Goal: Task Accomplishment & Management: Complete application form

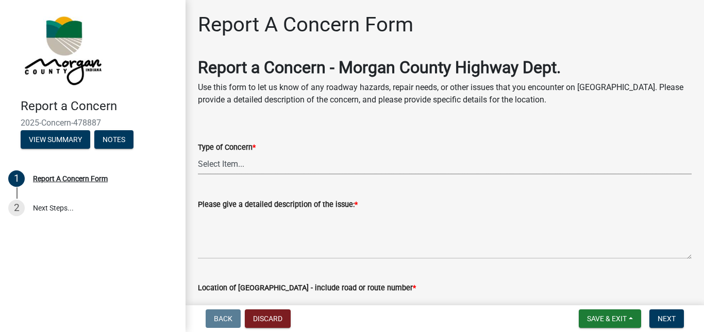
click at [280, 165] on select "Select Item... Pot Hole Patching Ditch Tree Sign Mowing Culvert Other" at bounding box center [445, 164] width 494 height 21
click at [198, 154] on select "Select Item... Pot Hole Patching Ditch Tree Sign Mowing Culvert Other" at bounding box center [445, 164] width 494 height 21
select select "3582e9dc-d8cd-4526-a2d9-157cc62522fd"
click at [344, 208] on label "Please give a detailed description of the issue: *" at bounding box center [278, 204] width 160 height 7
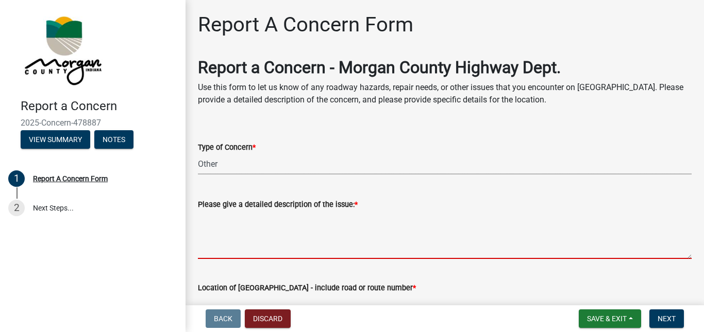
click at [344, 211] on textarea "Please give a detailed description of the issue: *" at bounding box center [445, 235] width 494 height 48
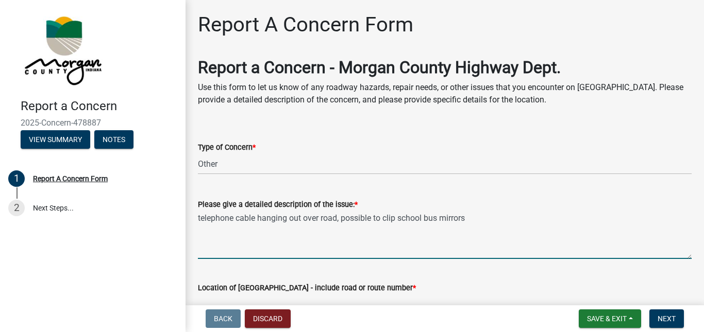
type textarea "telephone cable hanging out over road, possible to clip school bus mirrors"
click at [396, 291] on div "Location of [GEOGRAPHIC_DATA] - include road or route number *" at bounding box center [445, 288] width 494 height 12
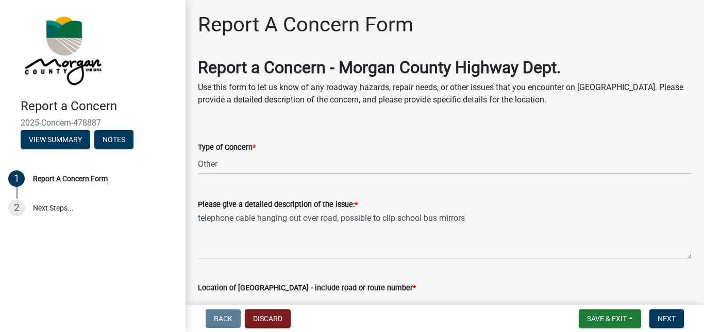
click at [375, 286] on div "Location of [GEOGRAPHIC_DATA] - include road or route number *" at bounding box center [445, 288] width 494 height 12
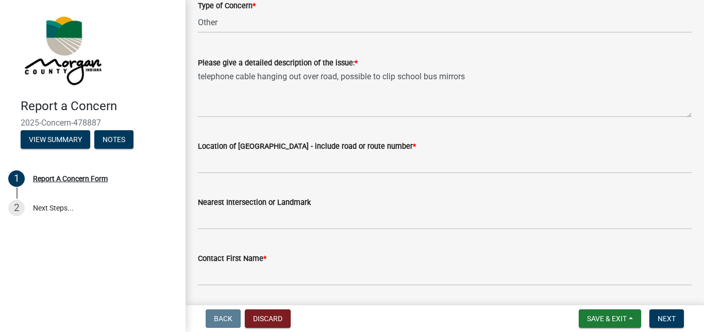
scroll to position [206, 0]
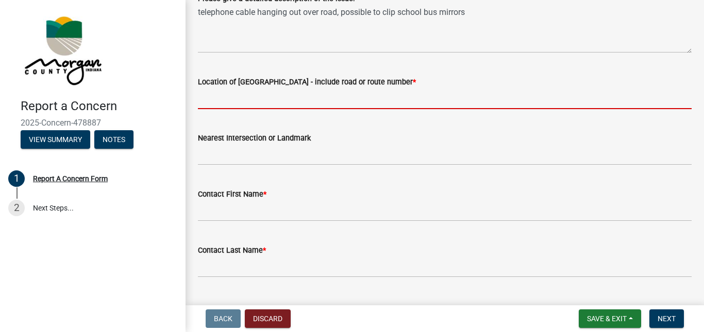
click at [225, 94] on input "Location of [GEOGRAPHIC_DATA] - include road or route number *" at bounding box center [445, 98] width 494 height 21
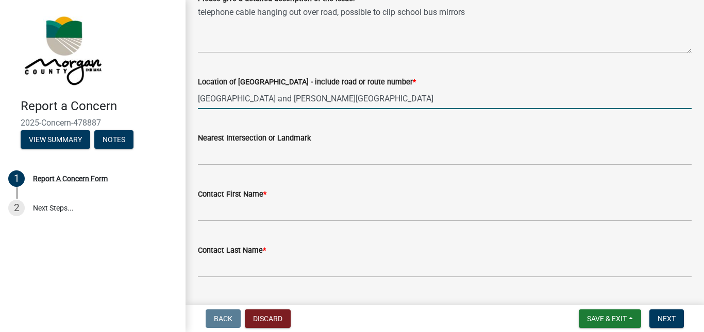
type input "[GEOGRAPHIC_DATA] and [PERSON_NAME][GEOGRAPHIC_DATA]"
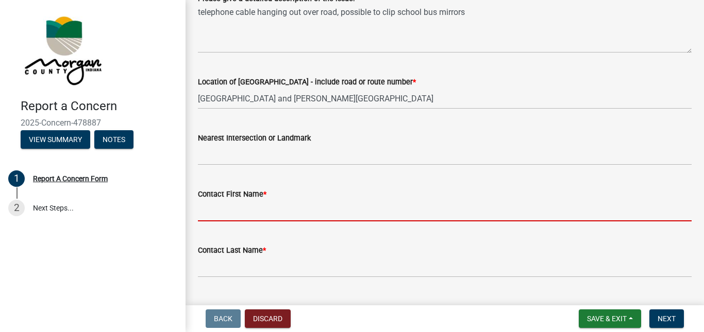
click at [266, 211] on input "Contact First Name *" at bounding box center [445, 210] width 494 height 21
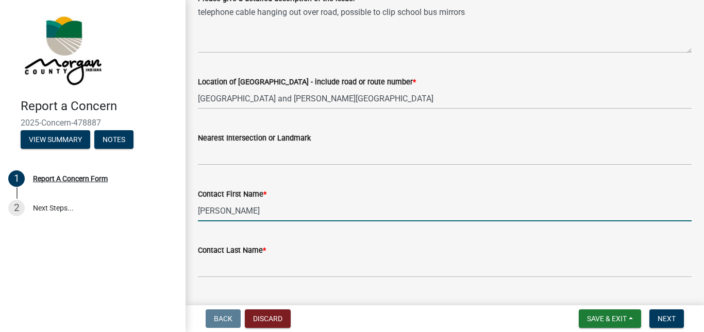
type input "[PERSON_NAME]"
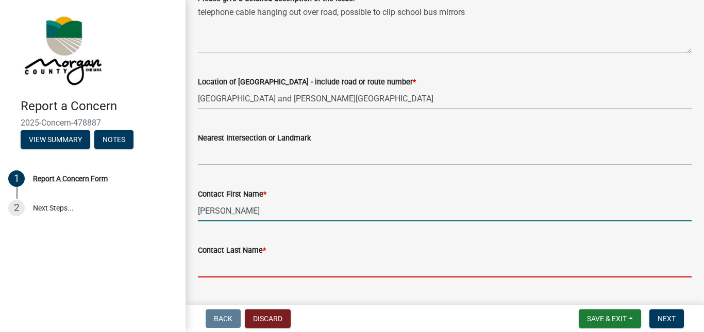
click at [241, 260] on input "Contact Last Name *" at bounding box center [445, 267] width 494 height 21
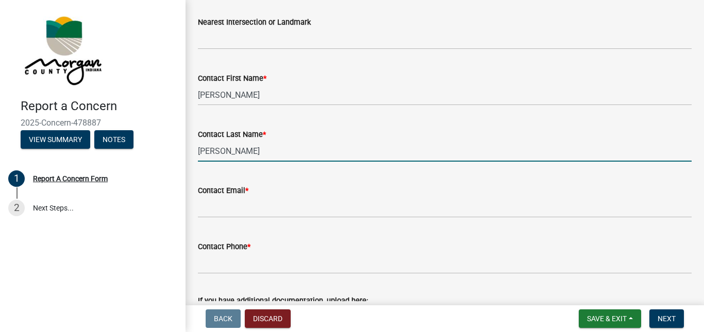
scroll to position [412, 0]
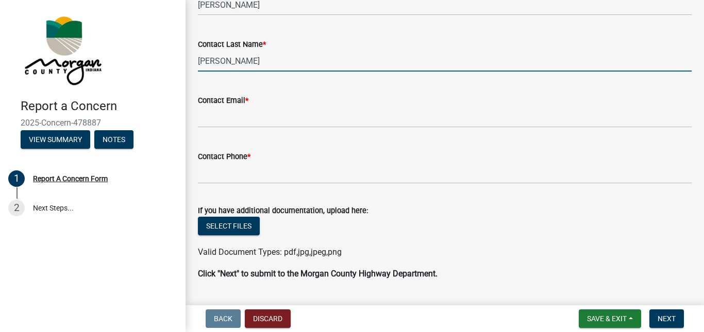
type input "[PERSON_NAME]"
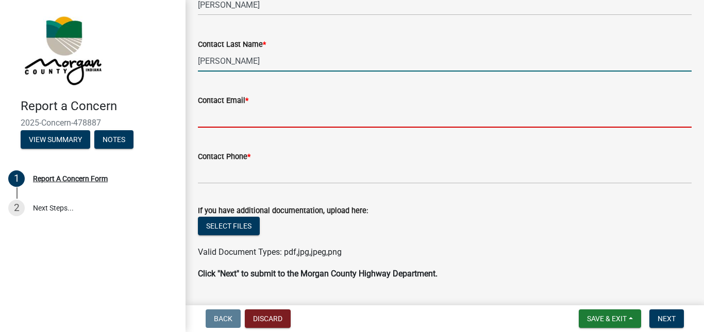
click at [240, 112] on input "Contact Email *" at bounding box center [445, 117] width 494 height 21
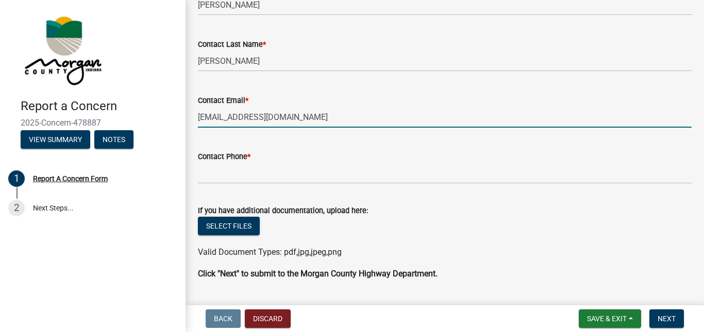
type input "[EMAIL_ADDRESS][DOMAIN_NAME]"
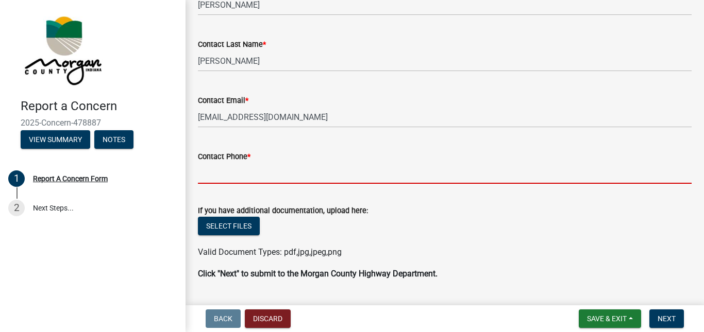
click at [224, 170] on input "Contact Phone *" at bounding box center [445, 173] width 494 height 21
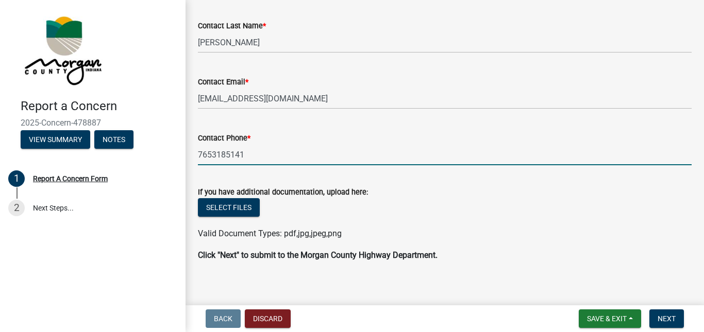
scroll to position [439, 0]
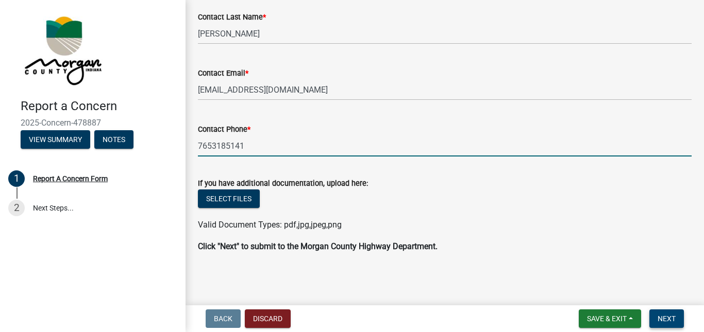
type input "7653185141"
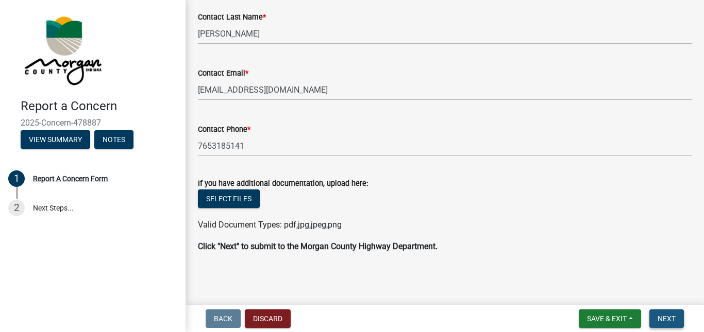
click at [668, 318] on span "Next" at bounding box center [666, 319] width 18 height 8
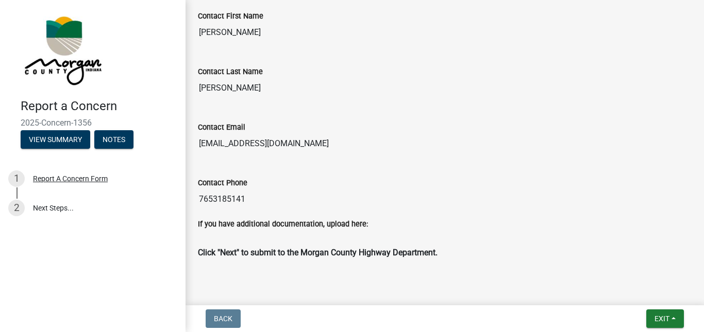
scroll to position [475, 0]
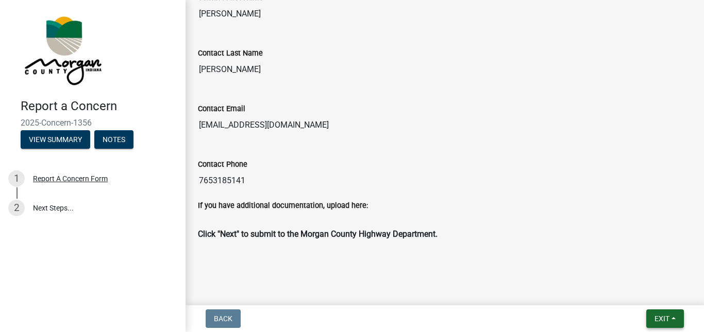
click at [663, 319] on span "Exit" at bounding box center [661, 319] width 15 height 8
click at [658, 318] on span "Exit" at bounding box center [661, 319] width 15 height 8
click at [656, 319] on span "Exit" at bounding box center [661, 319] width 15 height 8
click at [645, 287] on button "Save & Exit" at bounding box center [642, 292] width 82 height 25
